Goal: Book appointment/travel/reservation

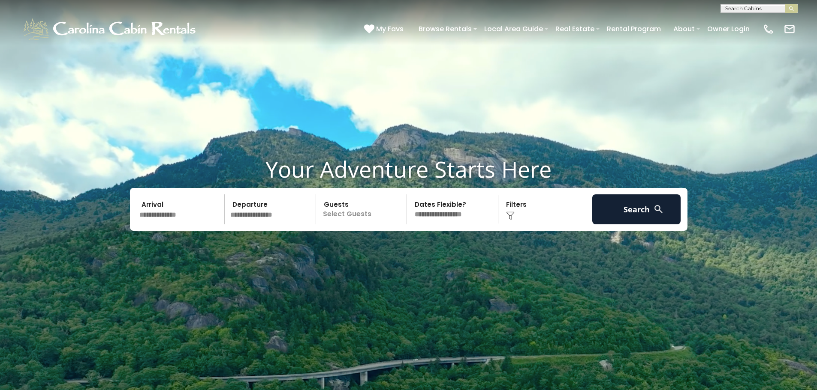
click at [182, 217] on input "text" at bounding box center [180, 210] width 89 height 30
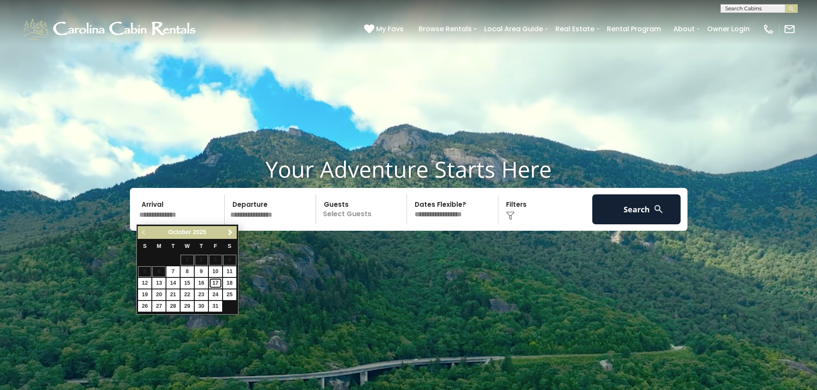
click at [215, 283] on link "17" at bounding box center [215, 283] width 13 height 11
type input "********"
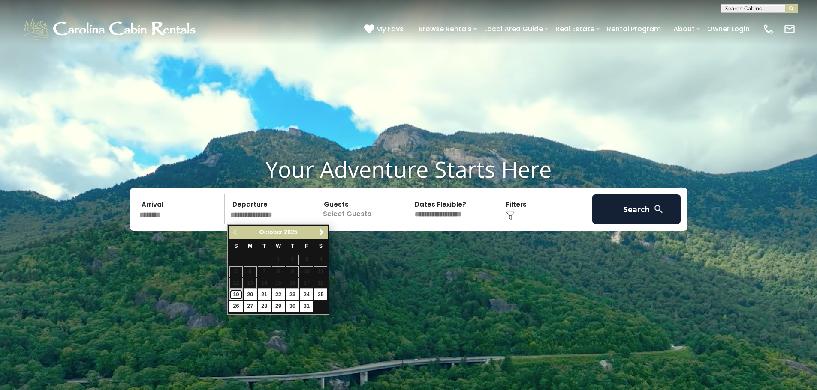
click at [237, 296] on link "19" at bounding box center [235, 295] width 13 height 11
type input "********"
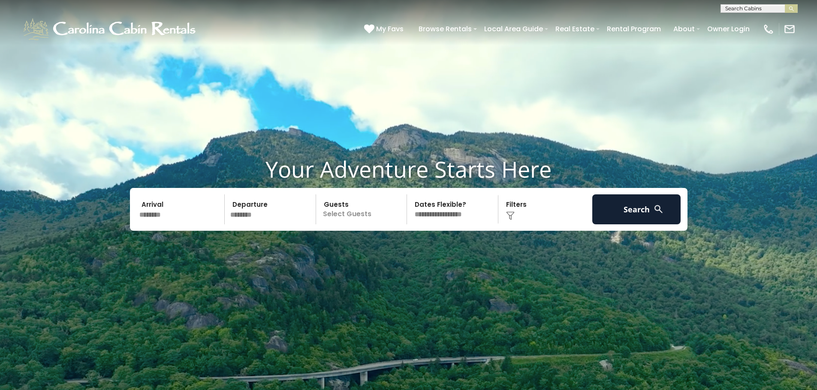
click at [367, 213] on p "Select Guests" at bounding box center [362, 210] width 88 height 30
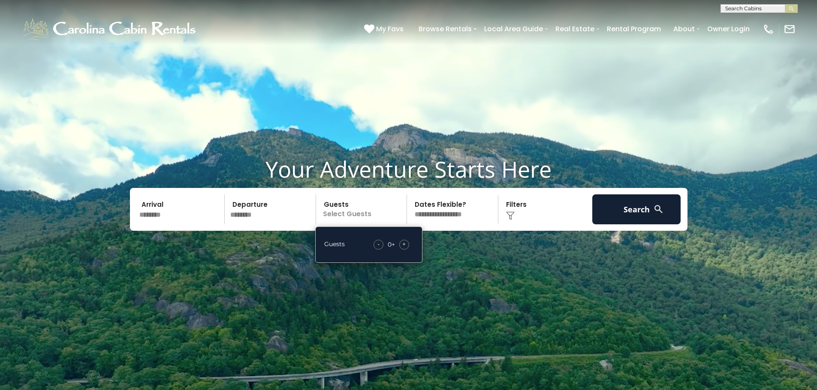
click at [408, 243] on div "+" at bounding box center [404, 245] width 10 height 10
click at [459, 214] on select "**********" at bounding box center [453, 210] width 88 height 30
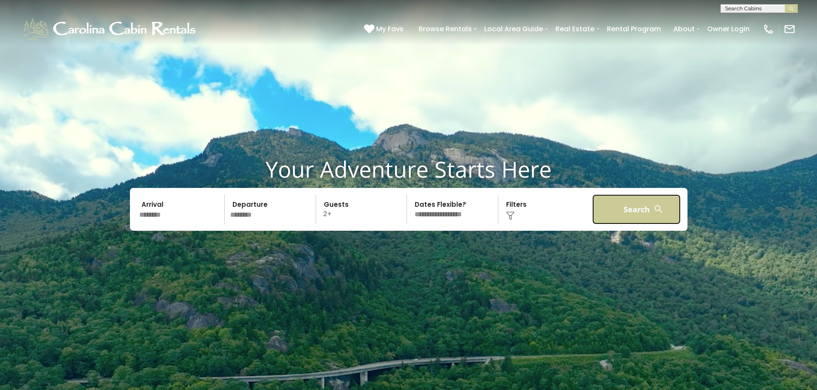
click at [645, 212] on button "Search" at bounding box center [636, 210] width 89 height 30
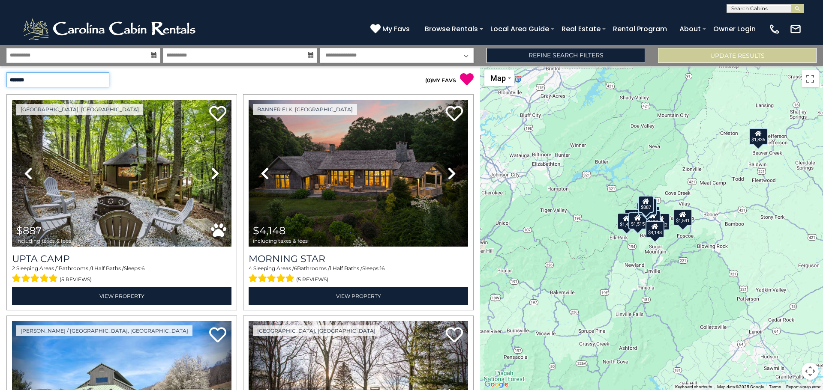
click at [82, 82] on select "**********" at bounding box center [57, 79] width 103 height 15
select select "*********"
click at [6, 72] on select "**********" at bounding box center [57, 79] width 103 height 15
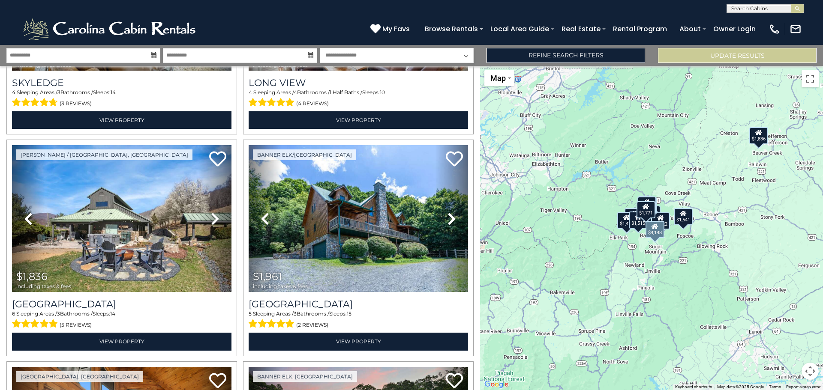
scroll to position [1500, 0]
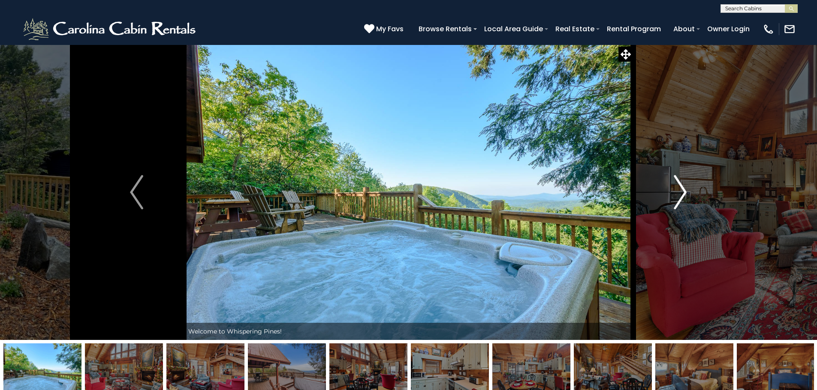
click at [675, 189] on img "Next" at bounding box center [679, 192] width 13 height 34
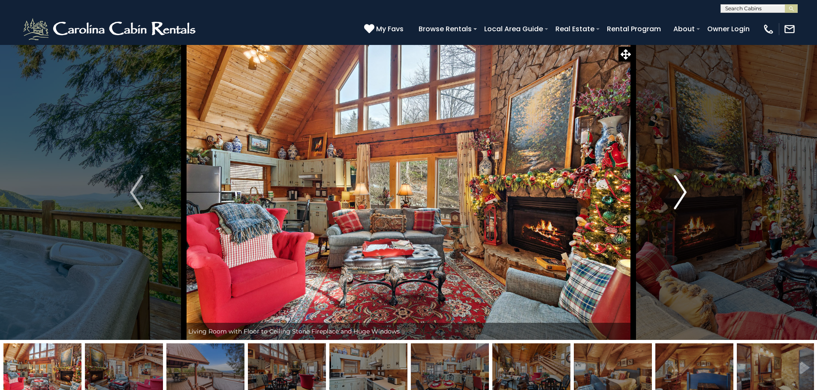
click at [675, 189] on img "Next" at bounding box center [679, 192] width 13 height 34
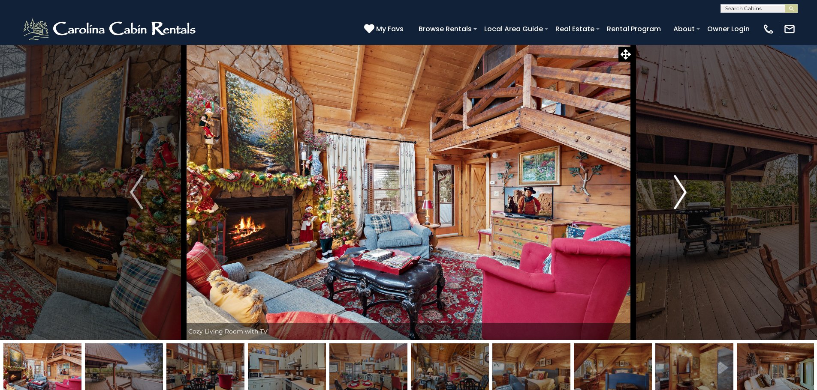
click at [675, 189] on img "Next" at bounding box center [679, 192] width 13 height 34
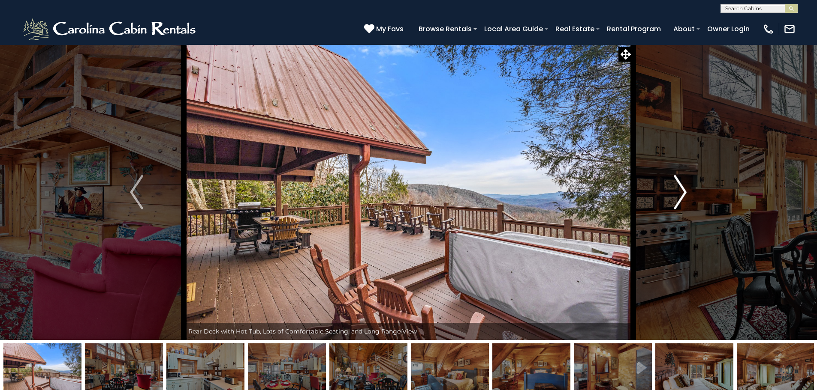
click at [675, 189] on img "Next" at bounding box center [679, 192] width 13 height 34
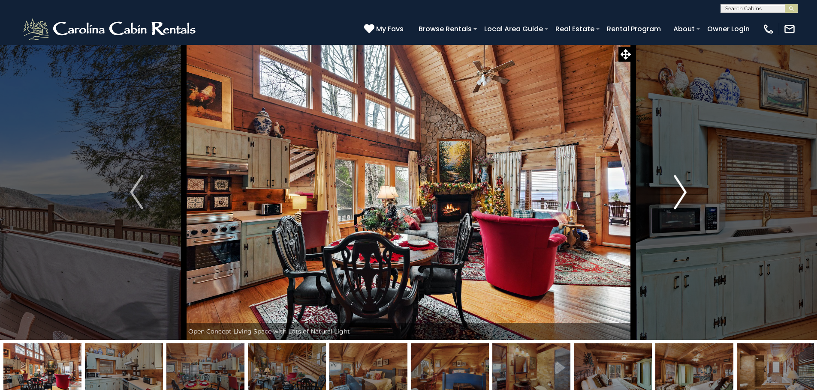
click at [675, 189] on img "Next" at bounding box center [679, 192] width 13 height 34
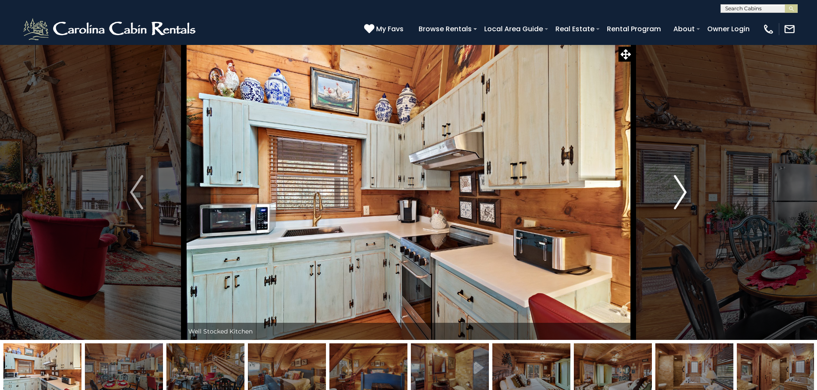
click at [675, 189] on img "Next" at bounding box center [679, 192] width 13 height 34
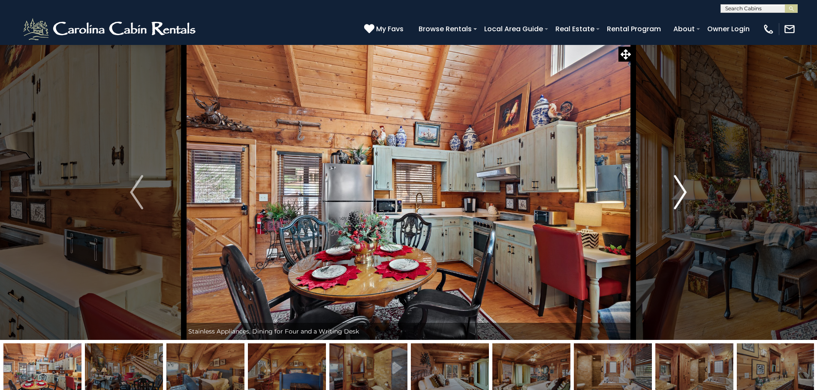
click at [675, 189] on img "Next" at bounding box center [679, 192] width 13 height 34
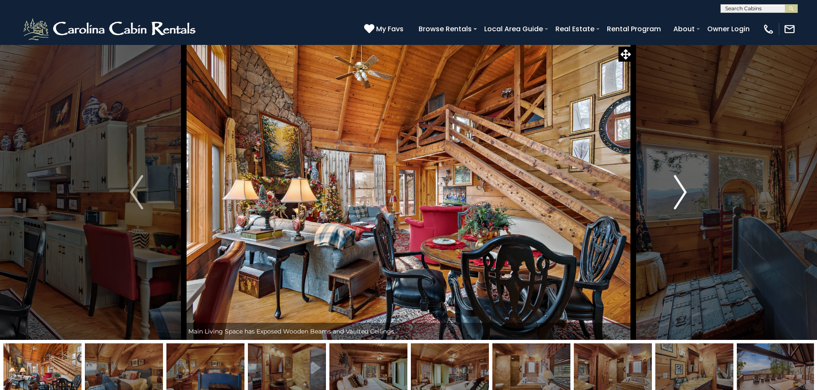
click at [675, 189] on img "Next" at bounding box center [679, 192] width 13 height 34
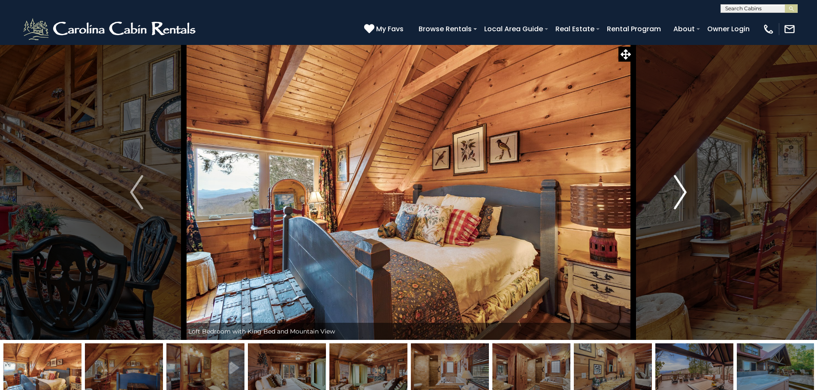
click at [675, 189] on img "Next" at bounding box center [679, 192] width 13 height 34
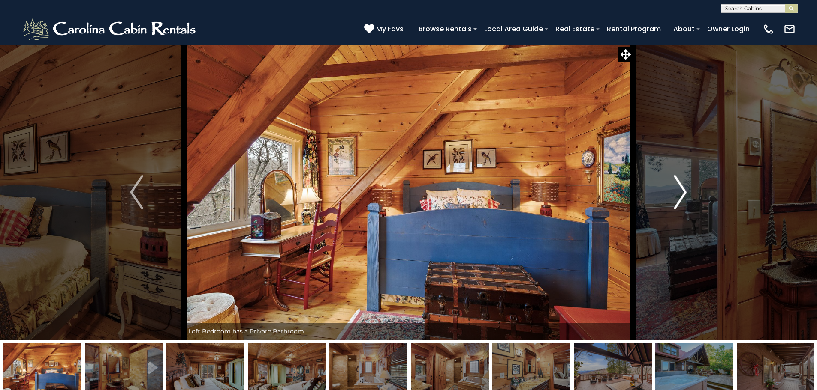
click at [675, 189] on img "Next" at bounding box center [679, 192] width 13 height 34
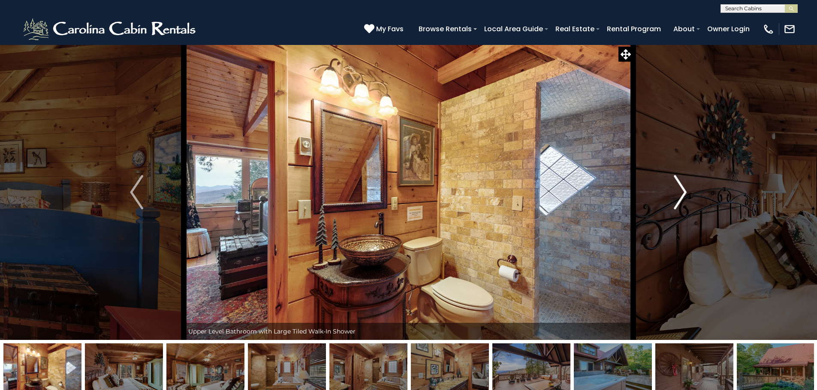
click at [675, 189] on img "Next" at bounding box center [679, 192] width 13 height 34
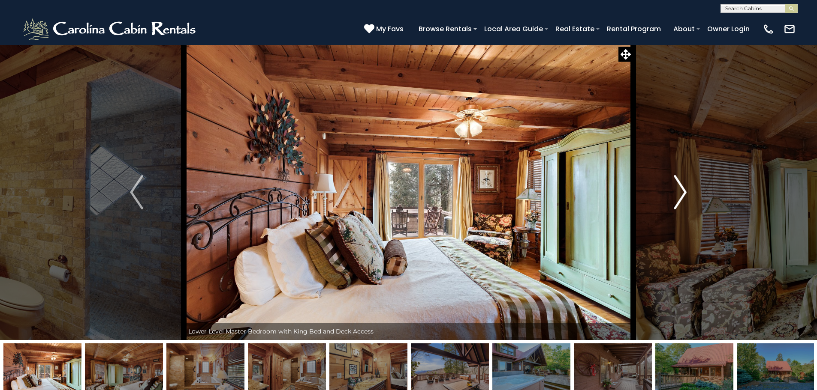
click at [675, 189] on img "Next" at bounding box center [679, 192] width 13 height 34
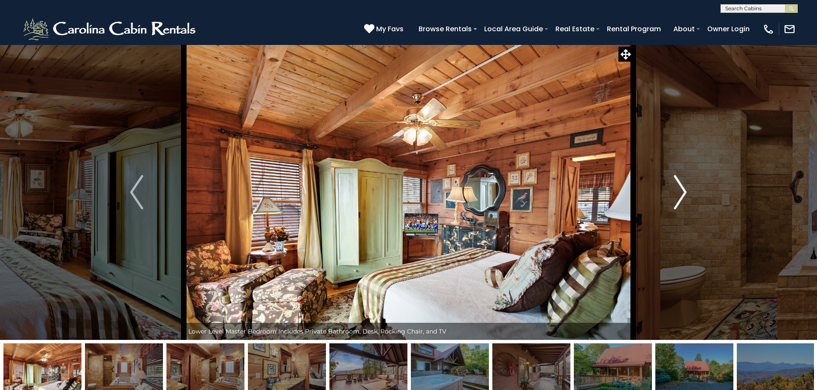
click at [675, 189] on img "Next" at bounding box center [679, 192] width 13 height 34
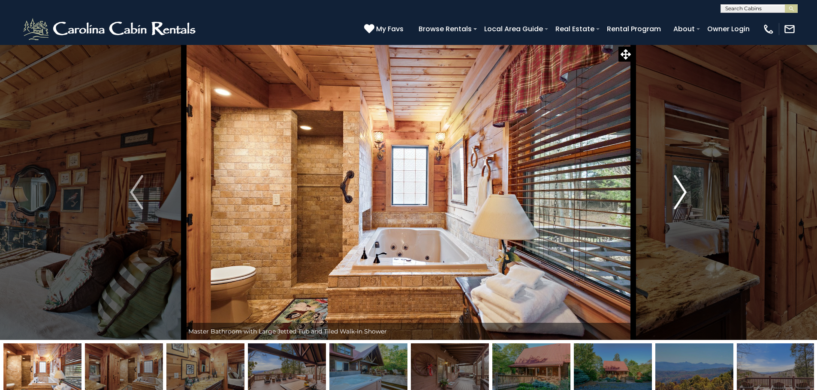
click at [675, 189] on img "Next" at bounding box center [679, 192] width 13 height 34
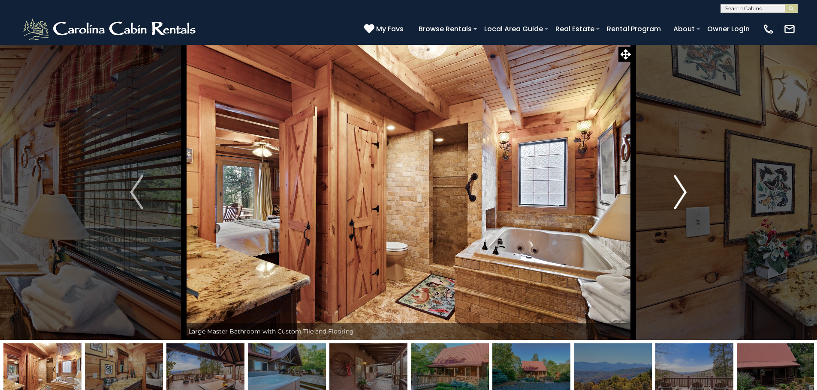
click at [675, 189] on img "Next" at bounding box center [679, 192] width 13 height 34
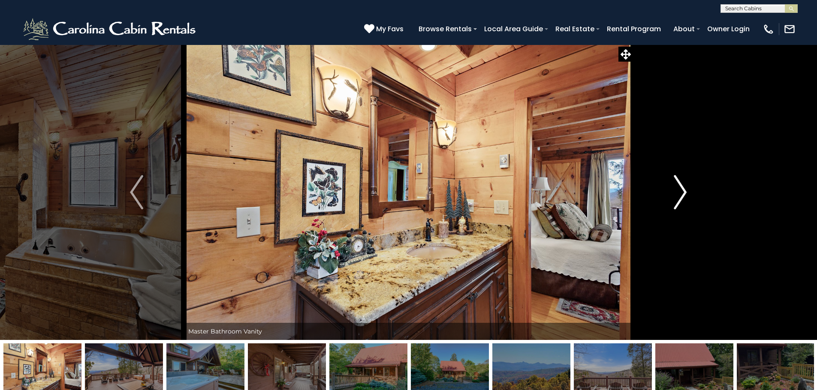
click at [675, 189] on img "Next" at bounding box center [679, 192] width 13 height 34
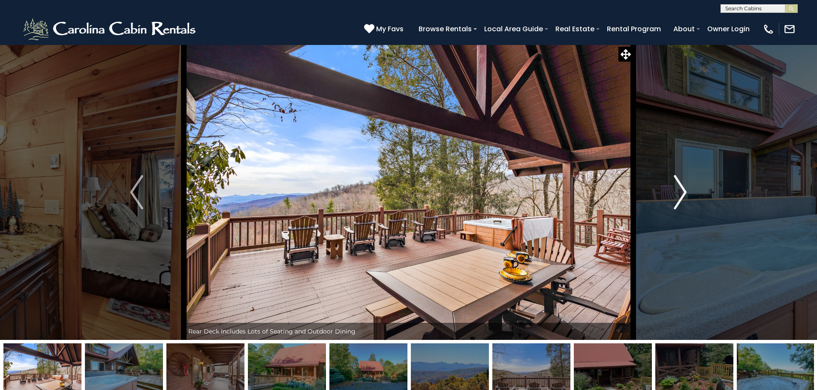
click at [675, 189] on img "Next" at bounding box center [679, 192] width 13 height 34
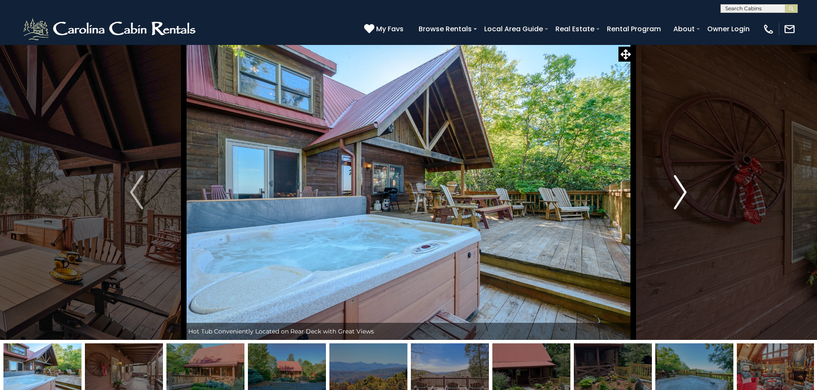
click at [675, 189] on img "Next" at bounding box center [679, 192] width 13 height 34
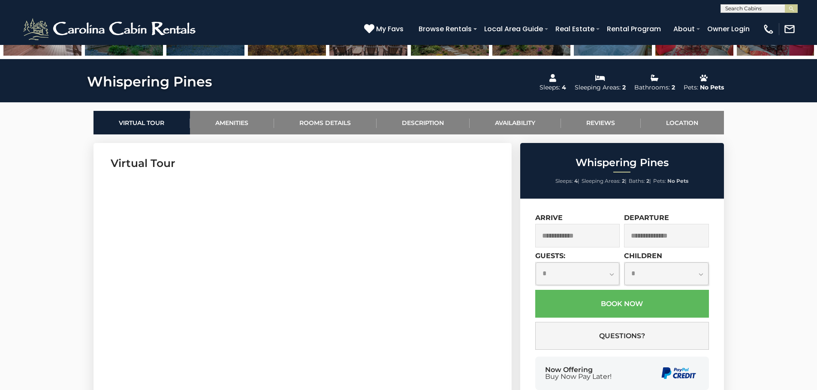
scroll to position [429, 0]
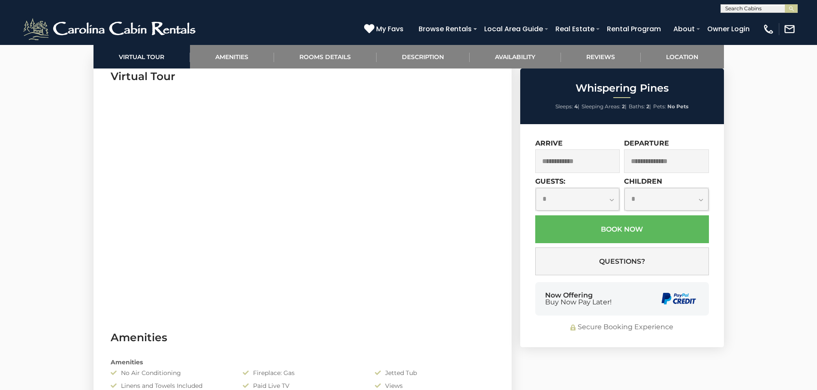
click at [588, 166] on input "text" at bounding box center [577, 162] width 85 height 24
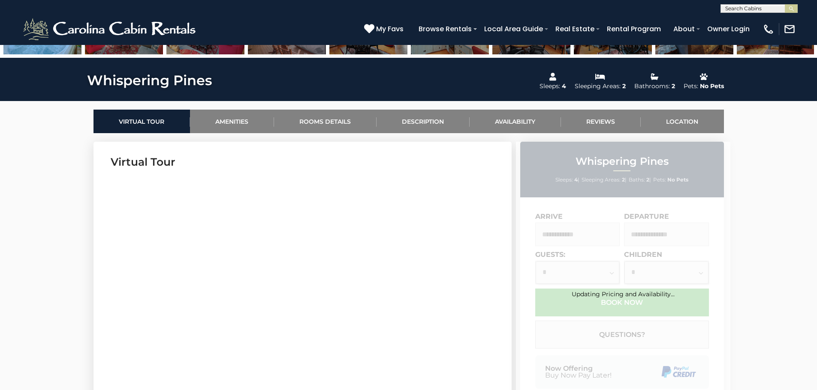
scroll to position [343, 0]
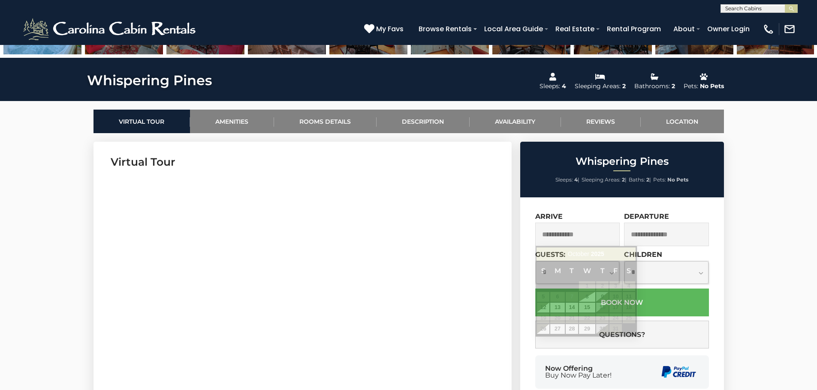
click at [585, 237] on input "text" at bounding box center [577, 235] width 85 height 24
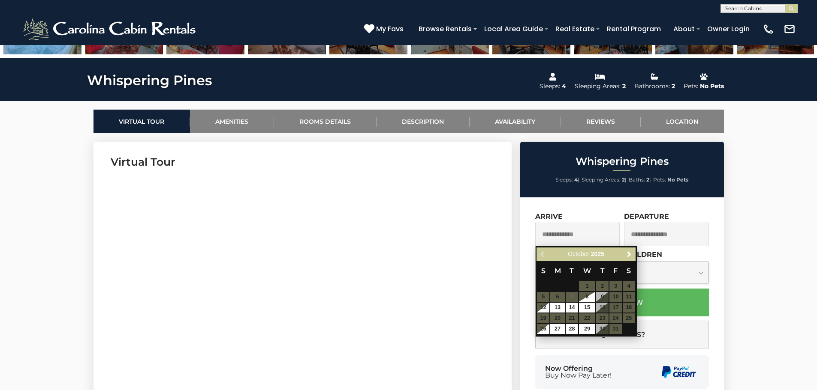
drag, startPoint x: 585, startPoint y: 237, endPoint x: 615, endPoint y: 309, distance: 77.8
click at [615, 309] on table "S M T W T F S 1 2 3 4 5 6 7 8 9 10 11 12 13 14 15 16 17 18 19 20 21 22 23 24 25…" at bounding box center [585, 298] width 99 height 74
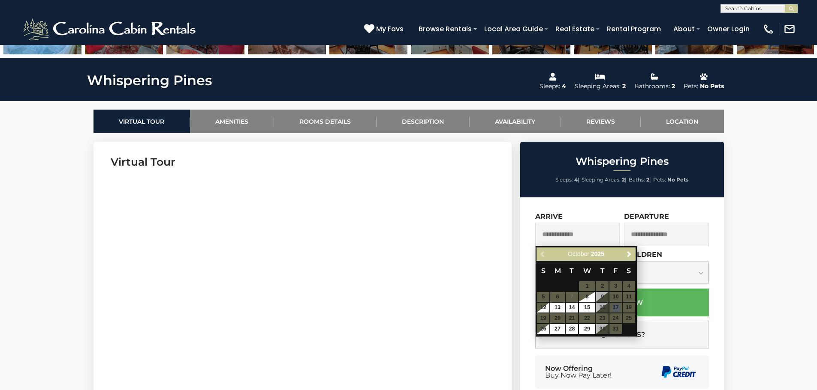
click at [615, 309] on table "S M T W T F S 1 2 3 4 5 6 7 8 9 10 11 12 13 14 15 16 17 18 19 20 21 22 23 24 25…" at bounding box center [585, 298] width 99 height 74
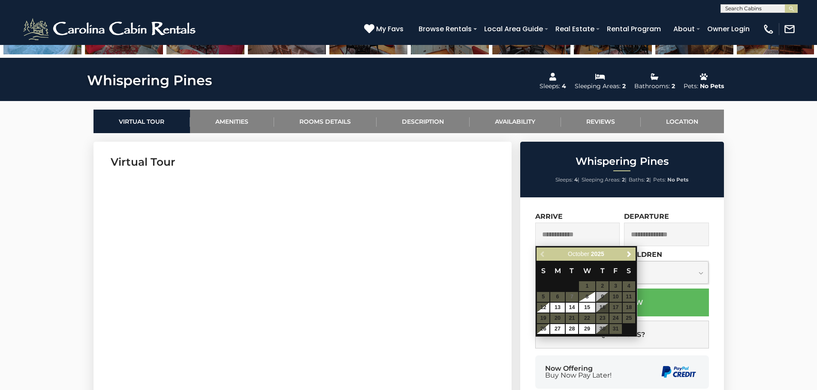
click at [573, 228] on input "text" at bounding box center [577, 235] width 85 height 24
